Goal: Task Accomplishment & Management: Use online tool/utility

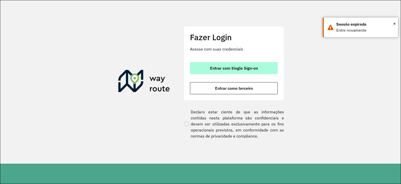
click at [241, 67] on span "Entrar com Single Sign-on" at bounding box center [234, 68] width 48 height 4
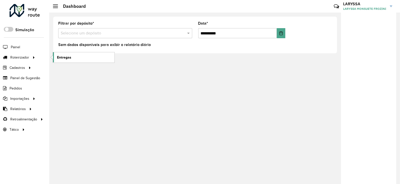
click at [74, 56] on link "Entregas" at bounding box center [83, 57] width 61 height 10
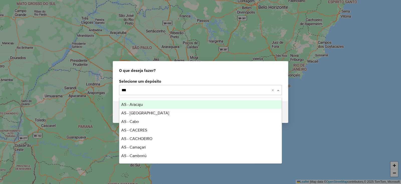
type input "****"
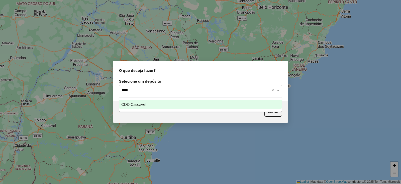
click at [134, 110] on ng-dropdown-panel "CDD Cascavel" at bounding box center [200, 104] width 163 height 14
click at [136, 104] on span "CDD Cascavel" at bounding box center [133, 104] width 25 height 4
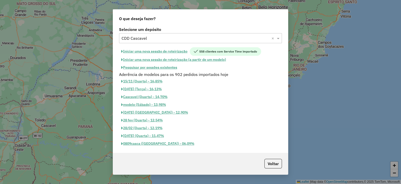
click at [147, 52] on button "Iniciar uma nova sessão de roteirização" at bounding box center [154, 51] width 71 height 9
select select "*"
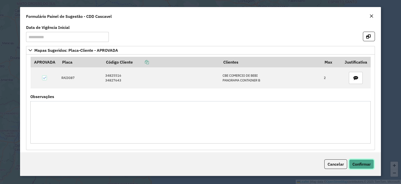
click at [367, 165] on span "Confirmar" at bounding box center [361, 163] width 18 height 5
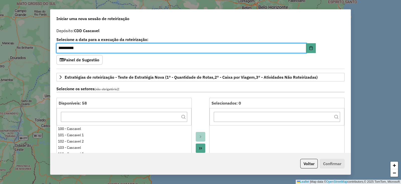
click at [343, 49] on div "**********" at bounding box center [200, 47] width 288 height 18
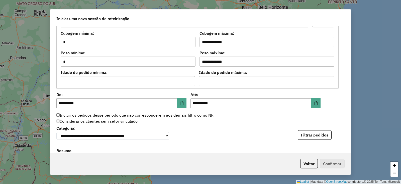
scroll to position [560, 0]
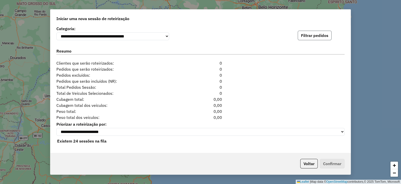
click at [317, 37] on button "Filtrar pedidos" at bounding box center [315, 36] width 34 height 10
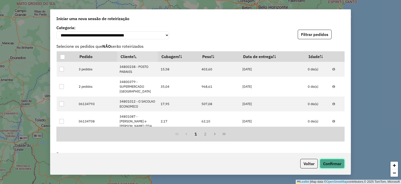
click at [340, 165] on button "Confirmar" at bounding box center [332, 163] width 25 height 10
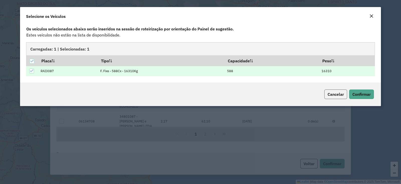
click at [326, 93] on button "Cancelar" at bounding box center [335, 94] width 23 height 10
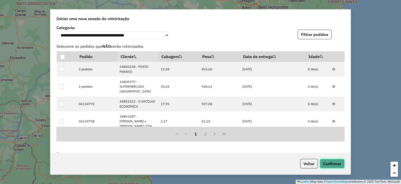
click at [334, 164] on button "Confirmar" at bounding box center [332, 163] width 25 height 10
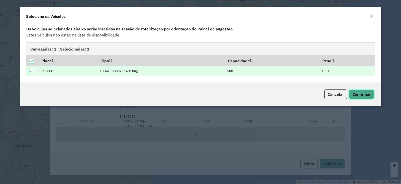
click at [368, 90] on button "Confirmar" at bounding box center [361, 94] width 25 height 10
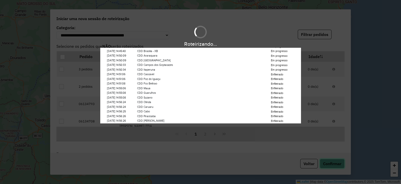
scroll to position [37, 0]
